Goal: Information Seeking & Learning: Find specific fact

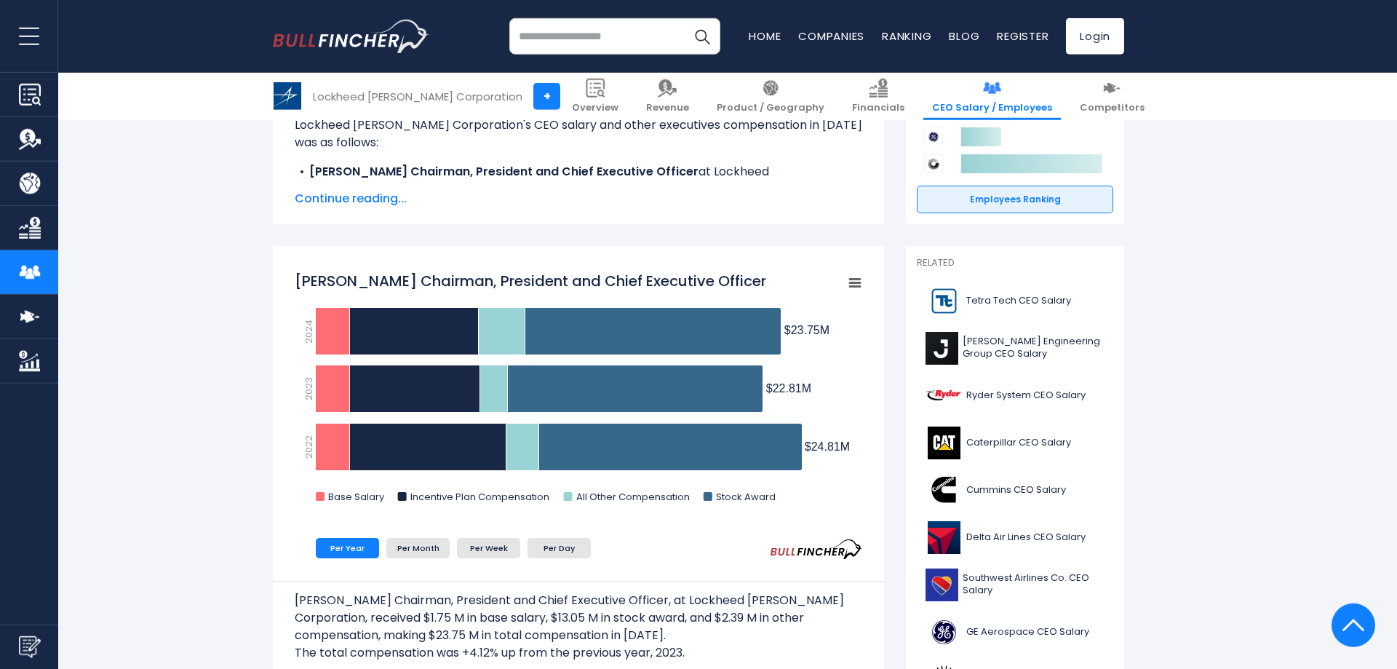
scroll to position [297, 0]
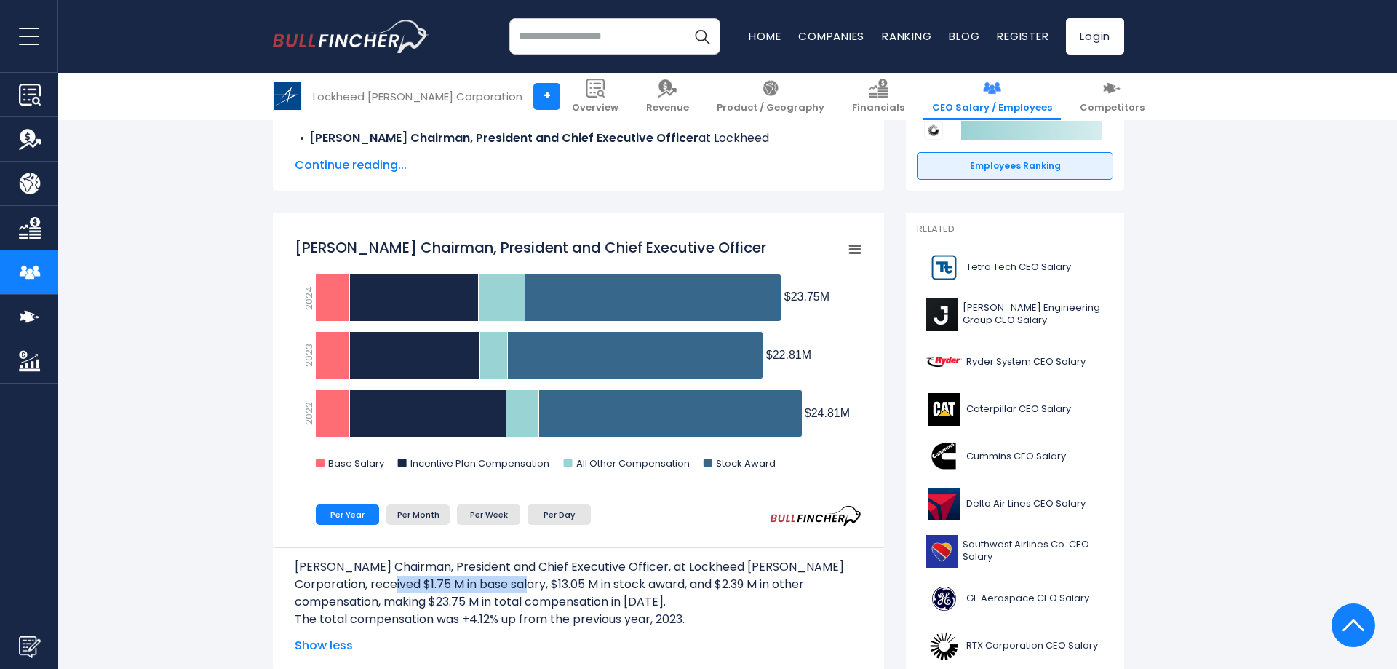
drag, startPoint x: 346, startPoint y: 581, endPoint x: 476, endPoint y: 585, distance: 129.6
click at [476, 585] on p "[PERSON_NAME] Chairman, President and Chief Executive Officer, at Lockheed [PER…" at bounding box center [579, 584] width 568 height 52
click at [512, 603] on p "[PERSON_NAME] Chairman, President and Chief Executive Officer, at Lockheed [PER…" at bounding box center [579, 584] width 568 height 52
drag, startPoint x: 476, startPoint y: 582, endPoint x: 608, endPoint y: 586, distance: 132.5
click at [608, 586] on p "[PERSON_NAME] Chairman, President and Chief Executive Officer, at Lockheed [PER…" at bounding box center [579, 584] width 568 height 52
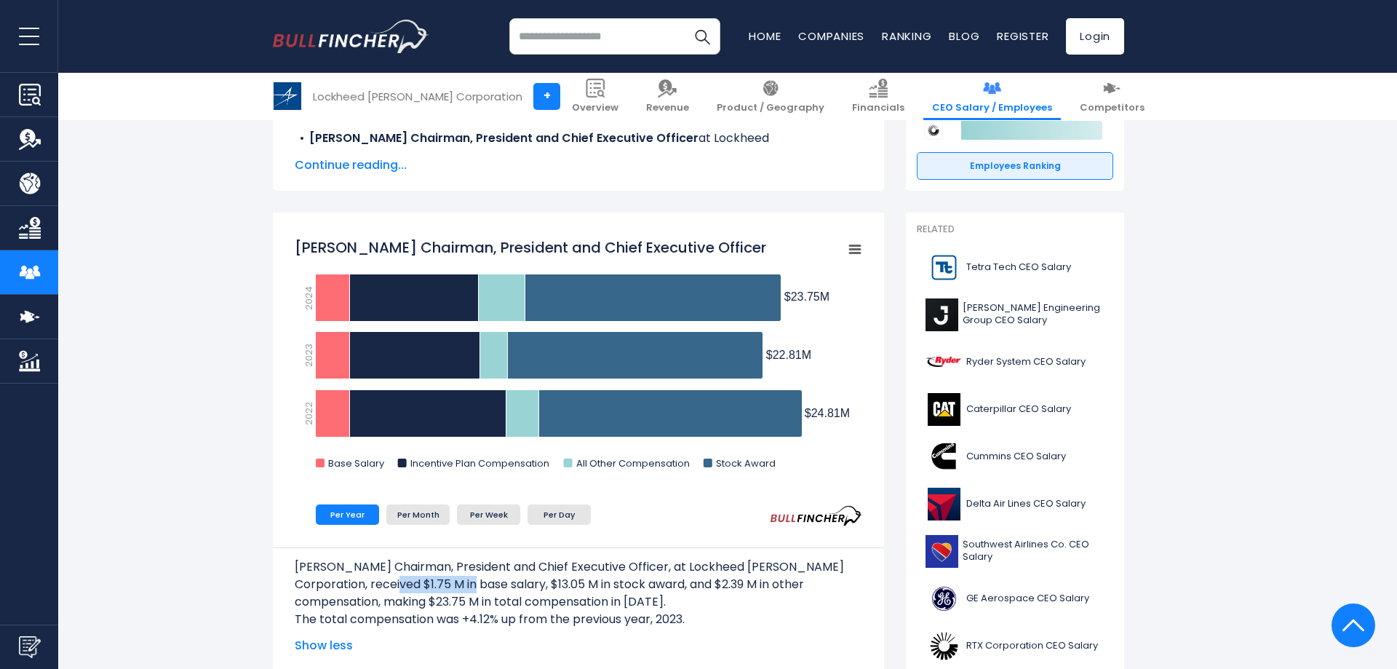
drag, startPoint x: 351, startPoint y: 582, endPoint x: 423, endPoint y: 587, distance: 72.9
click at [424, 587] on p "[PERSON_NAME] Chairman, President and Chief Executive Officer, at Lockheed [PER…" at bounding box center [579, 584] width 568 height 52
click at [453, 579] on p "[PERSON_NAME] Chairman, President and Chief Executive Officer, at Lockheed [PER…" at bounding box center [579, 584] width 568 height 52
drag, startPoint x: 469, startPoint y: 581, endPoint x: 347, endPoint y: 578, distance: 121.6
click at [347, 578] on p "[PERSON_NAME] Chairman, President and Chief Executive Officer, at Lockheed [PER…" at bounding box center [579, 584] width 568 height 52
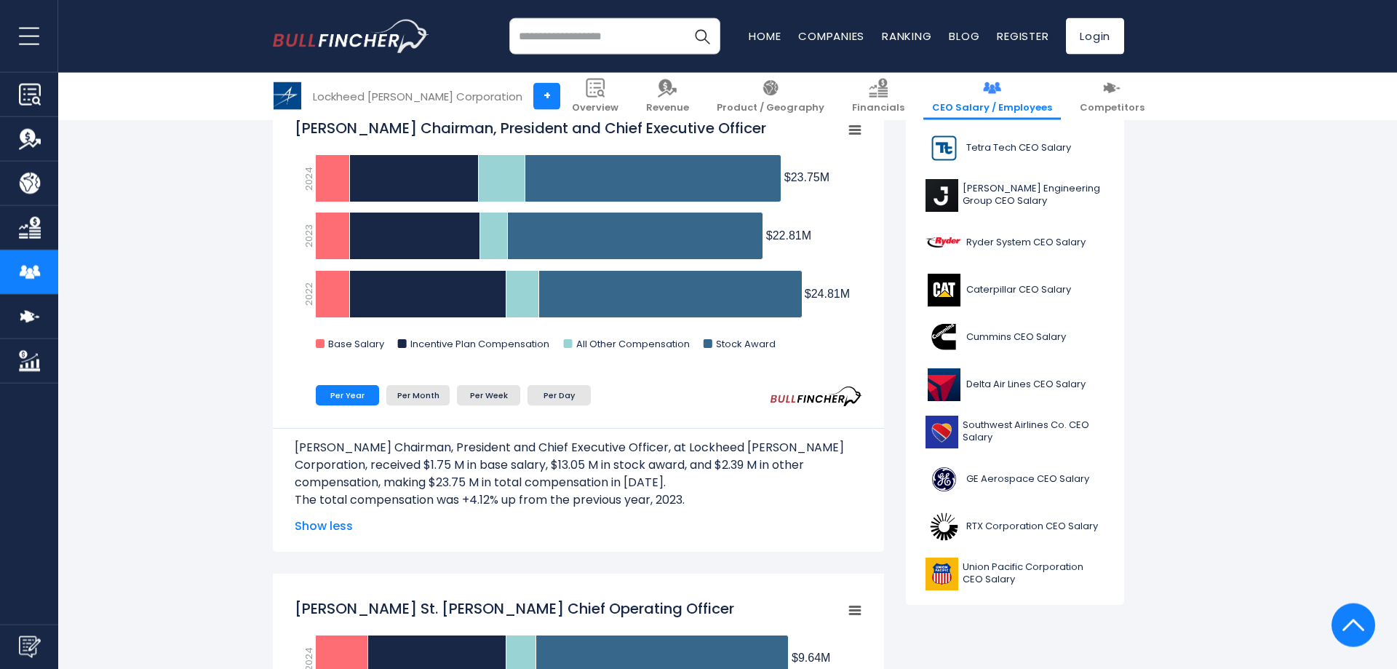
scroll to position [371, 0]
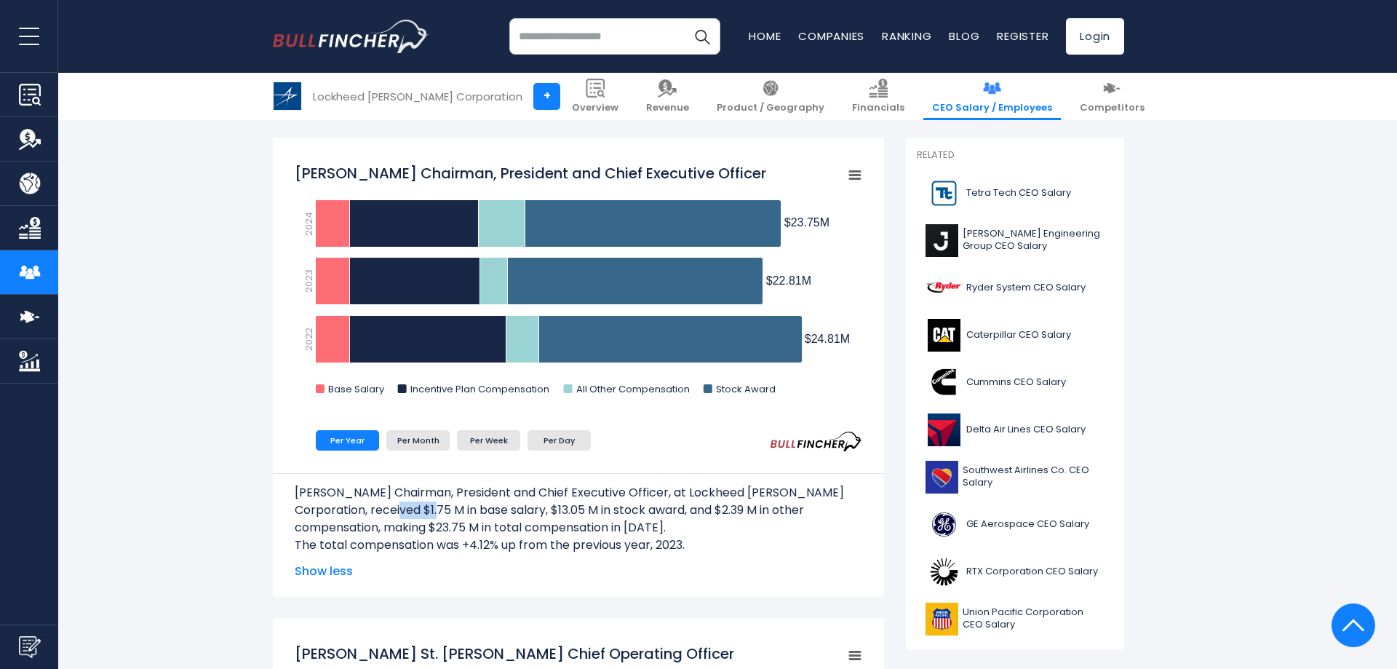
drag, startPoint x: 349, startPoint y: 511, endPoint x: 388, endPoint y: 509, distance: 38.6
click at [388, 509] on p "[PERSON_NAME] Chairman, President and Chief Executive Officer, at Lockheed [PER…" at bounding box center [579, 510] width 568 height 52
click at [315, 506] on p "[PERSON_NAME] Chairman, President and Chief Executive Officer, at Lockheed [PER…" at bounding box center [579, 510] width 568 height 52
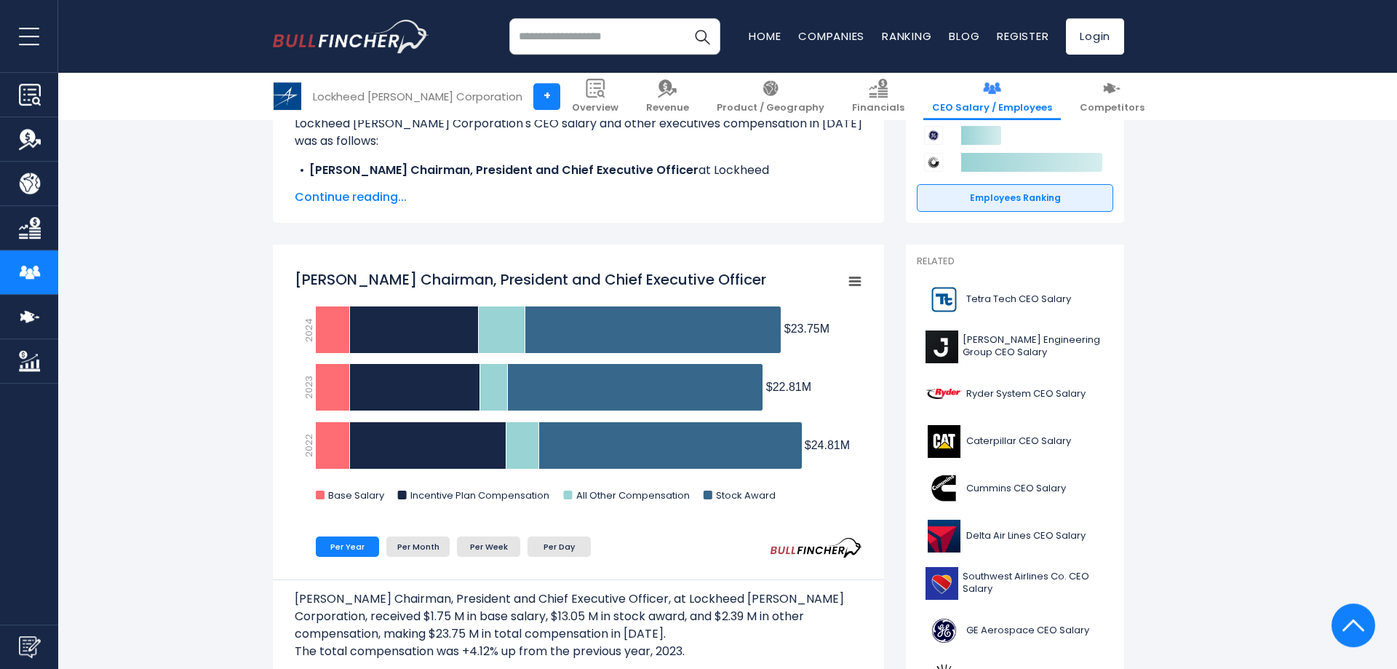
scroll to position [297, 0]
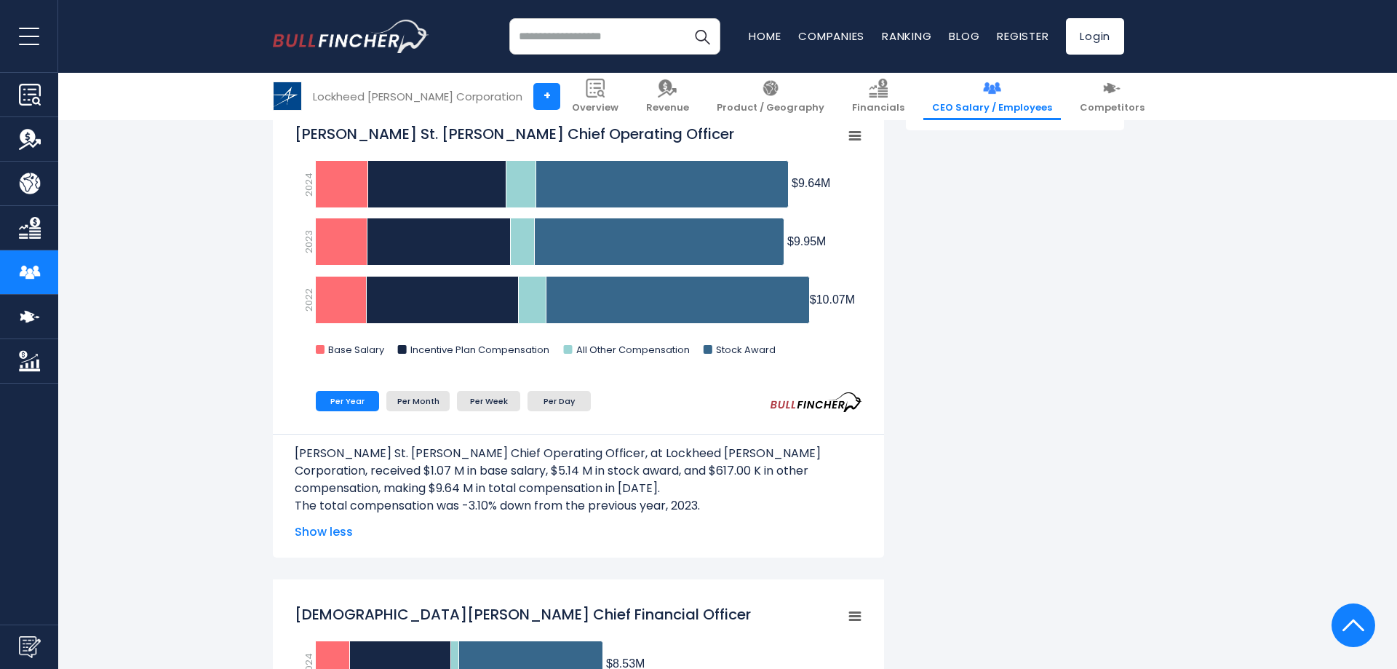
scroll to position [0, 0]
